Goal: Check status

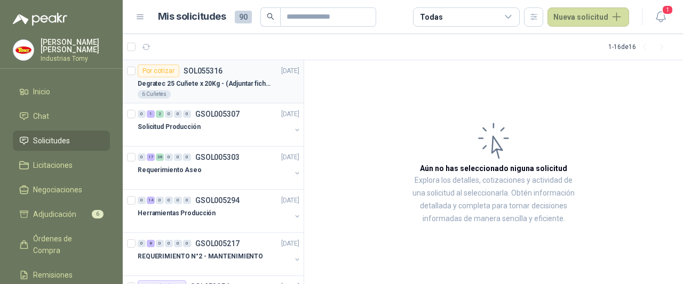
click at [202, 87] on p "Degratec 25 Cuñete x 20Kg - (Adjuntar ficha técnica)" at bounding box center [204, 84] width 133 height 10
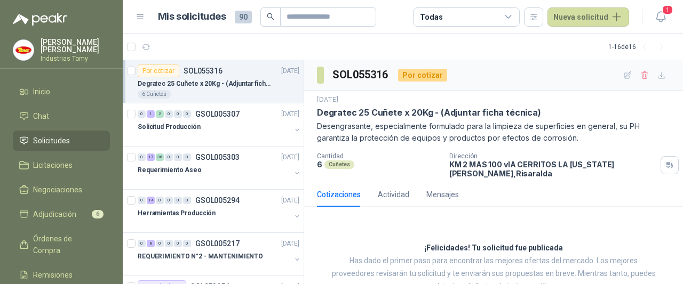
click at [210, 76] on div "Por cotizar SOL055316" at bounding box center [180, 71] width 85 height 13
click at [663, 11] on span "1" at bounding box center [667, 10] width 12 height 10
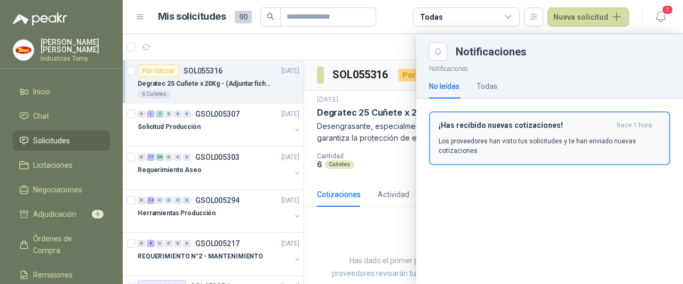
click at [536, 140] on p "Los proveedores han visto tus solicitudes y te han enviado nuevas cotizaciones." at bounding box center [549, 146] width 222 height 19
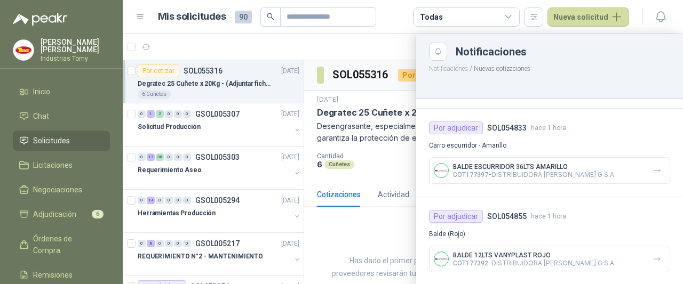
scroll to position [320, 0]
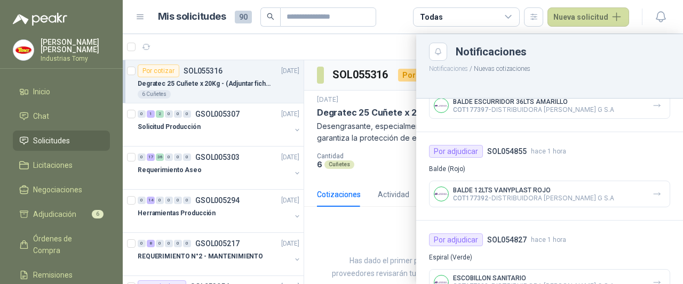
click at [397, 19] on article "Mis solicitudes 90 Todas Nueva solicitud" at bounding box center [393, 16] width 471 height 19
click at [571, 72] on p "Notificaciones / Nuevas cotizaciones" at bounding box center [549, 67] width 267 height 13
click at [387, 52] on div at bounding box center [403, 159] width 560 height 250
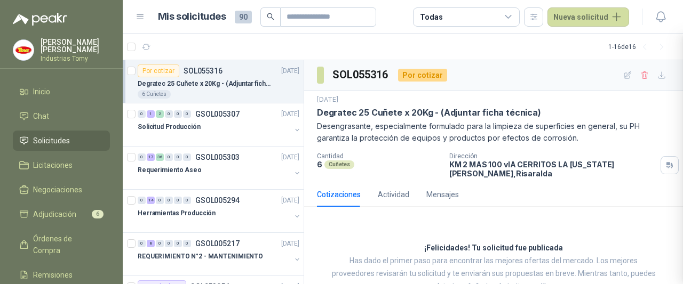
click at [387, 52] on div at bounding box center [403, 159] width 560 height 250
